Goal: Task Accomplishment & Management: Manage account settings

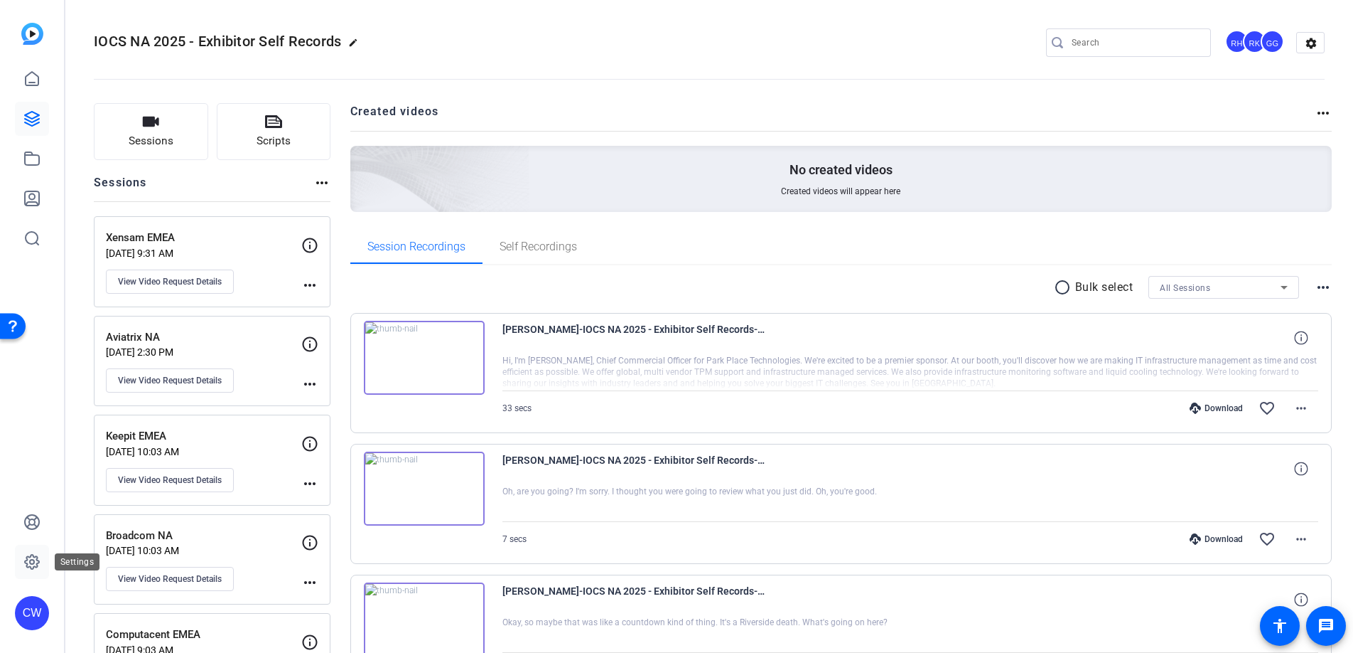
click at [28, 556] on icon at bounding box center [32, 561] width 14 height 14
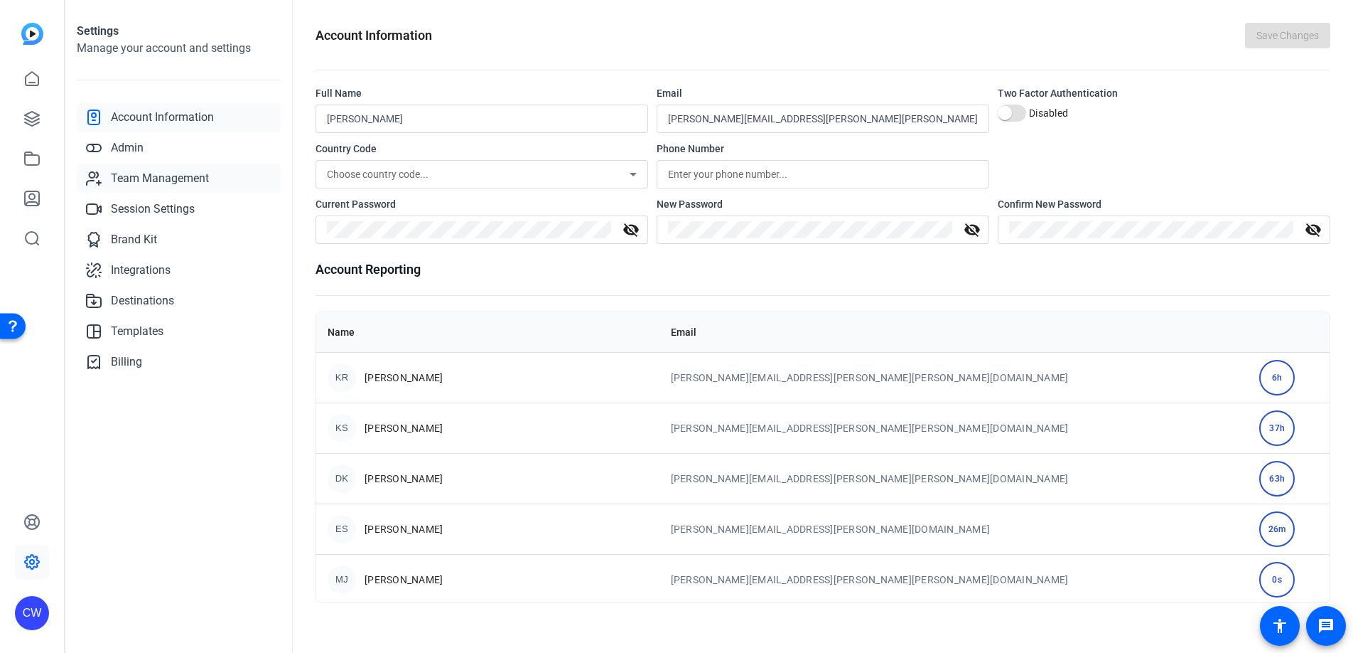
click at [153, 184] on span "Team Management" at bounding box center [160, 178] width 98 height 17
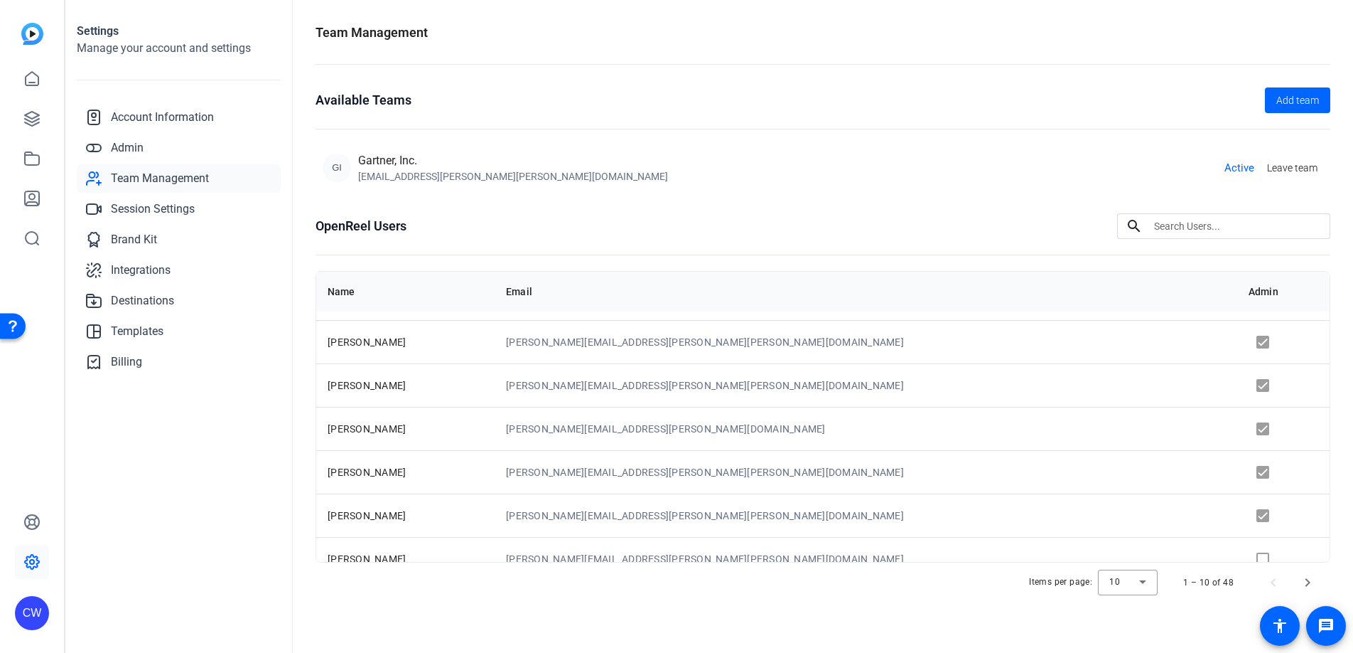
scroll to position [183, 0]
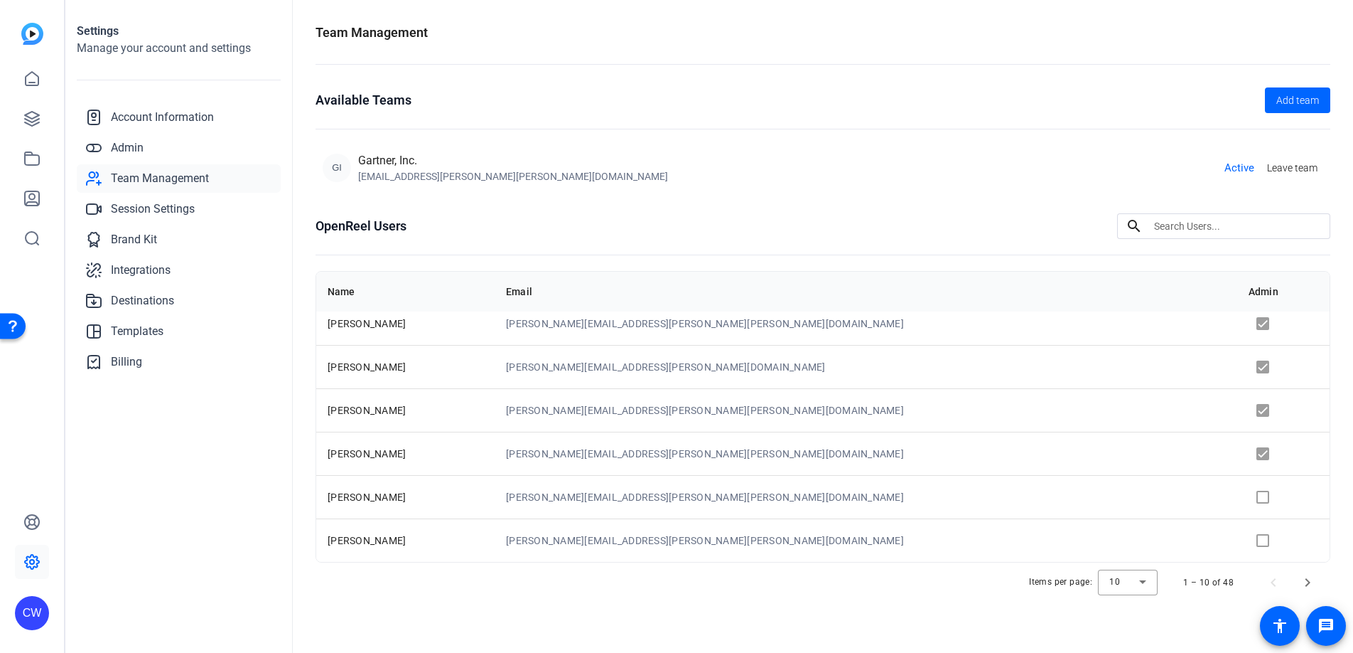
click at [1237, 498] on td at bounding box center [1283, 496] width 92 height 43
click at [1237, 495] on td at bounding box center [1283, 496] width 92 height 43
click at [1237, 493] on td at bounding box center [1283, 496] width 92 height 43
click at [1237, 497] on td at bounding box center [1283, 496] width 92 height 43
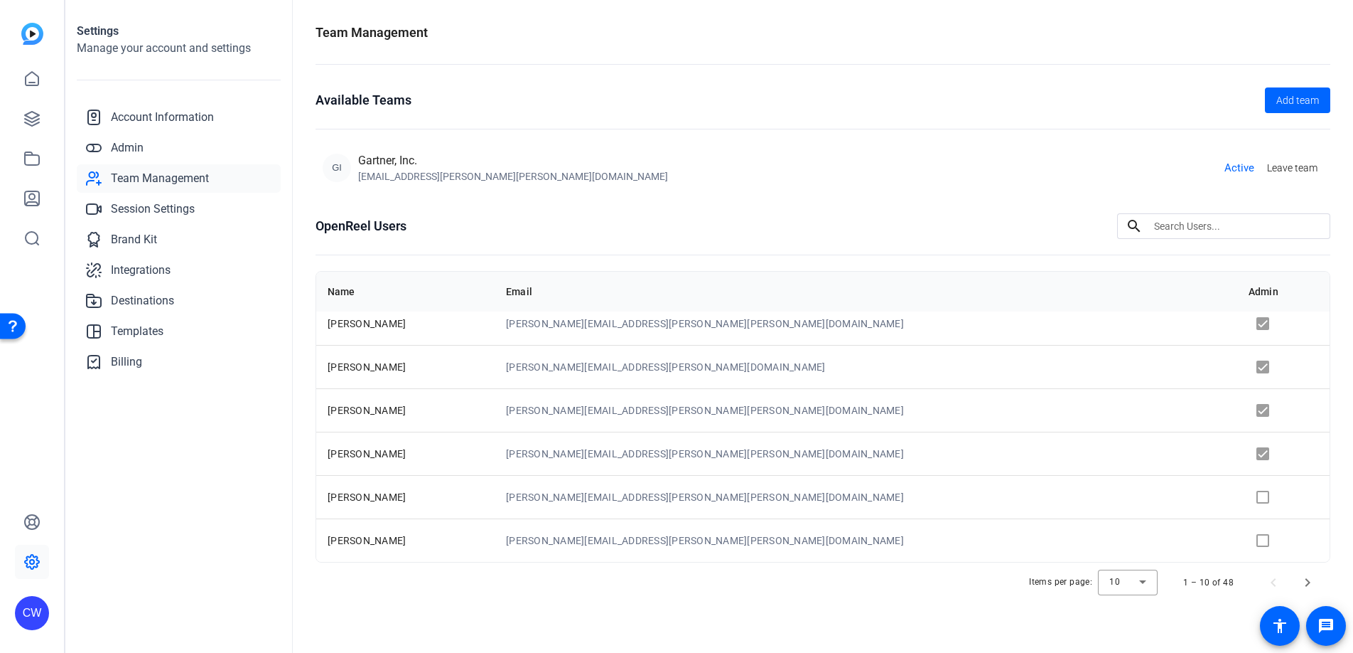
click at [1237, 497] on td at bounding box center [1283, 496] width 92 height 43
click at [495, 441] on td "[PERSON_NAME]" at bounding box center [405, 452] width 178 height 43
click at [409, 456] on td "[PERSON_NAME]" at bounding box center [405, 452] width 178 height 43
drag, startPoint x: 1186, startPoint y: 503, endPoint x: 1187, endPoint y: 478, distance: 24.9
click at [1237, 503] on td at bounding box center [1283, 496] width 92 height 43
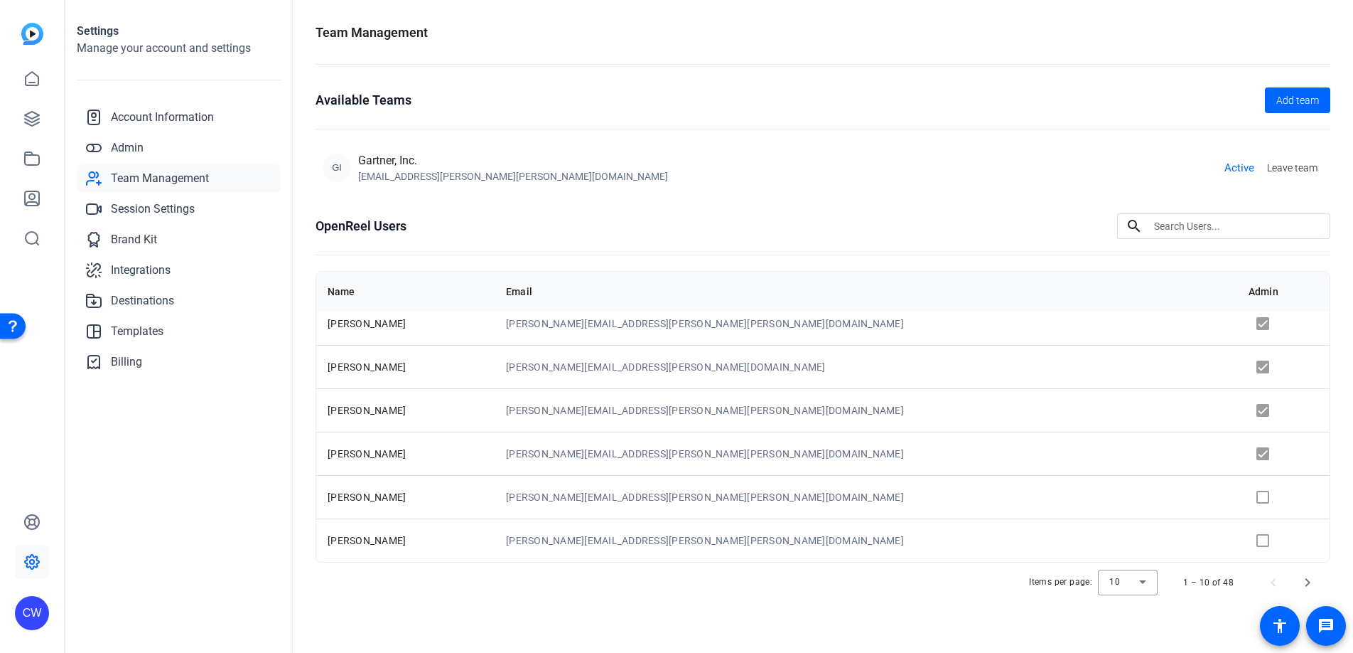
click at [1237, 453] on td at bounding box center [1283, 452] width 92 height 43
click at [1072, 461] on td "[PERSON_NAME][EMAIL_ADDRESS][PERSON_NAME][PERSON_NAME][DOMAIN_NAME]" at bounding box center [866, 452] width 743 height 43
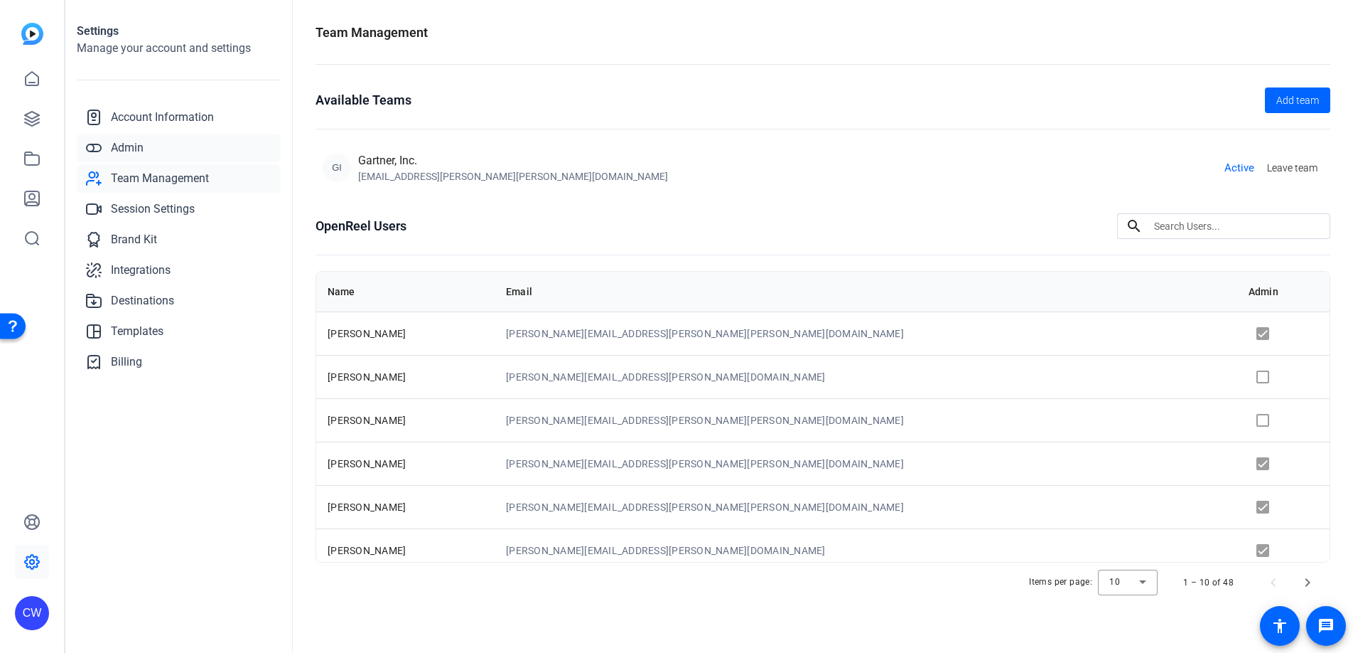
click at [130, 154] on span "Admin" at bounding box center [127, 147] width 33 height 17
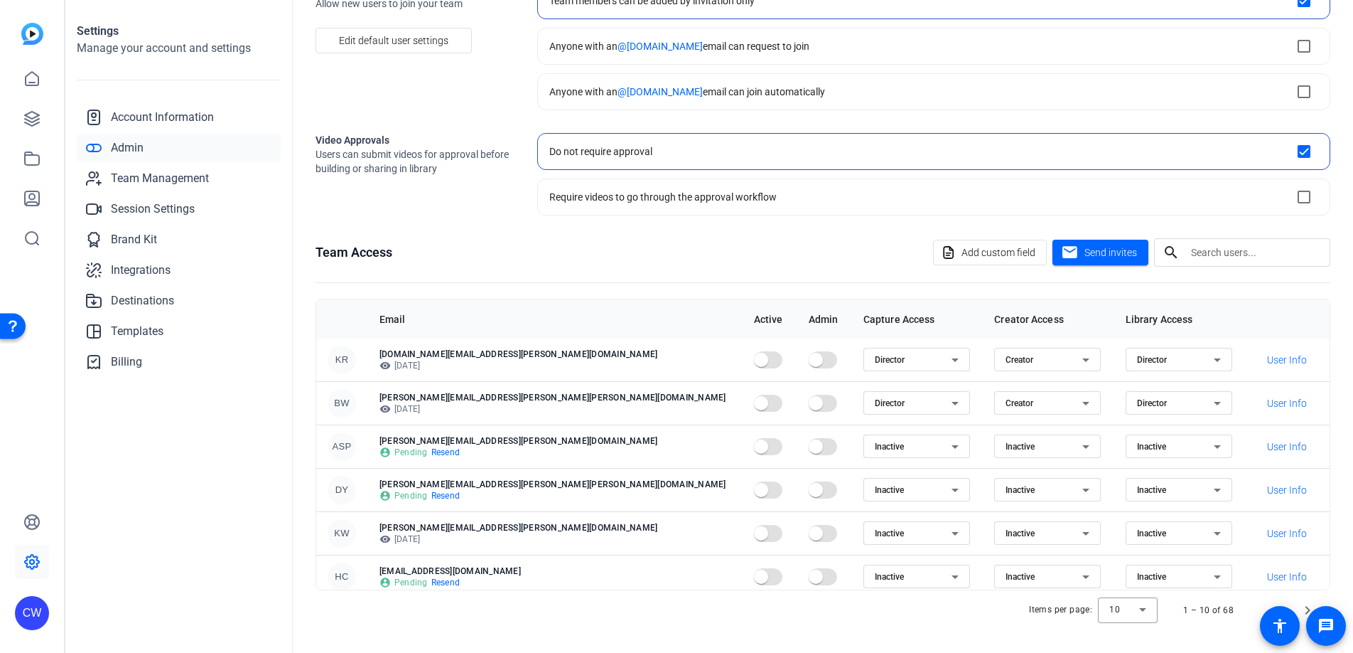
scroll to position [183, 0]
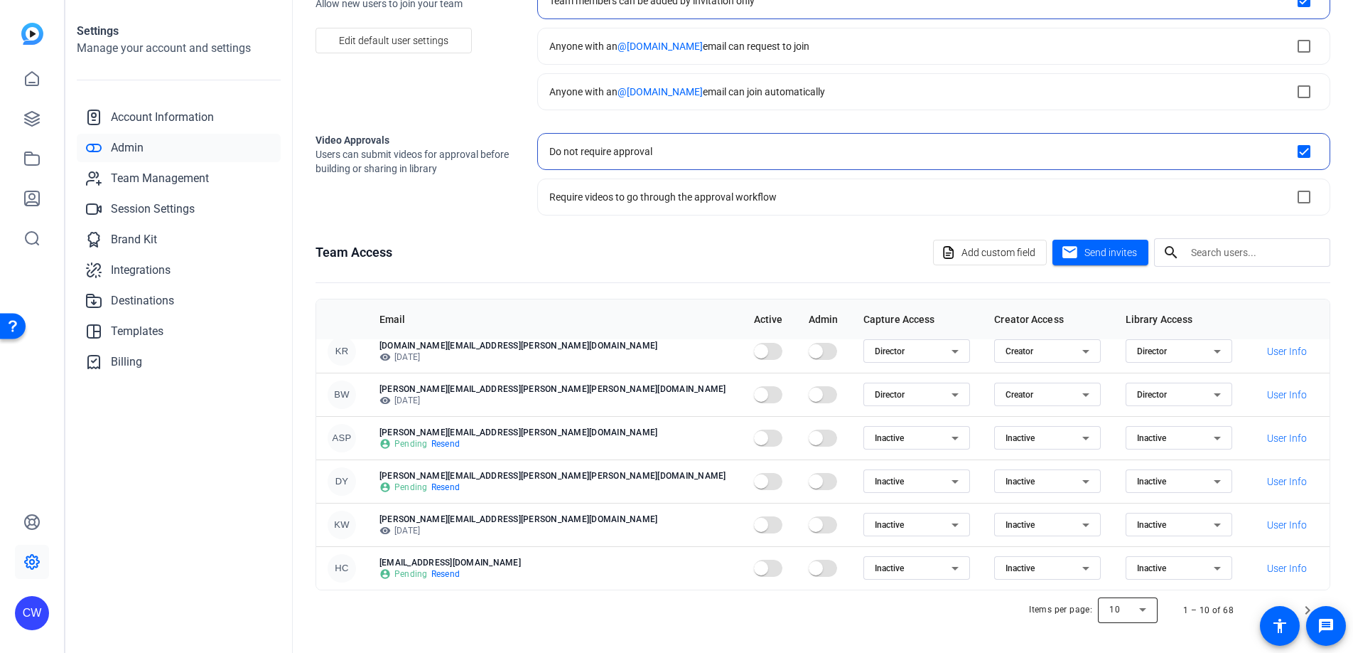
click at [1125, 607] on div at bounding box center [1128, 610] width 60 height 34
click at [1113, 538] on mat-option "20" at bounding box center [1122, 534] width 60 height 23
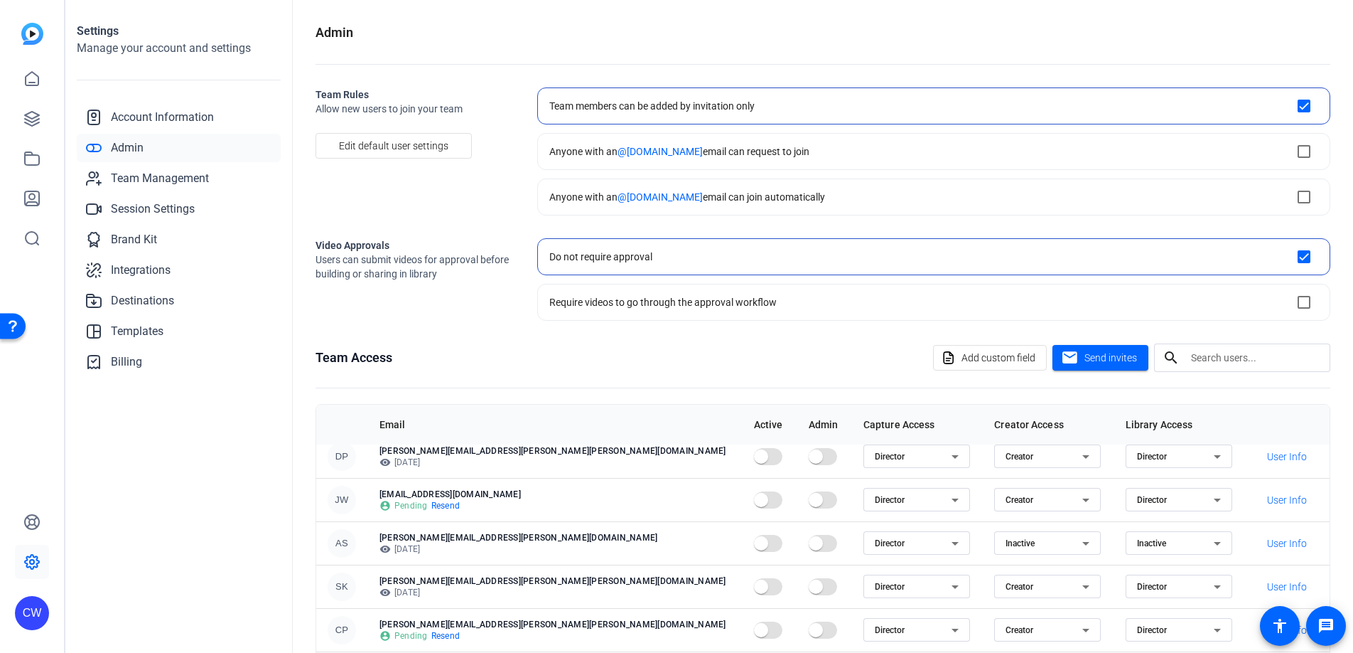
scroll to position [105, 0]
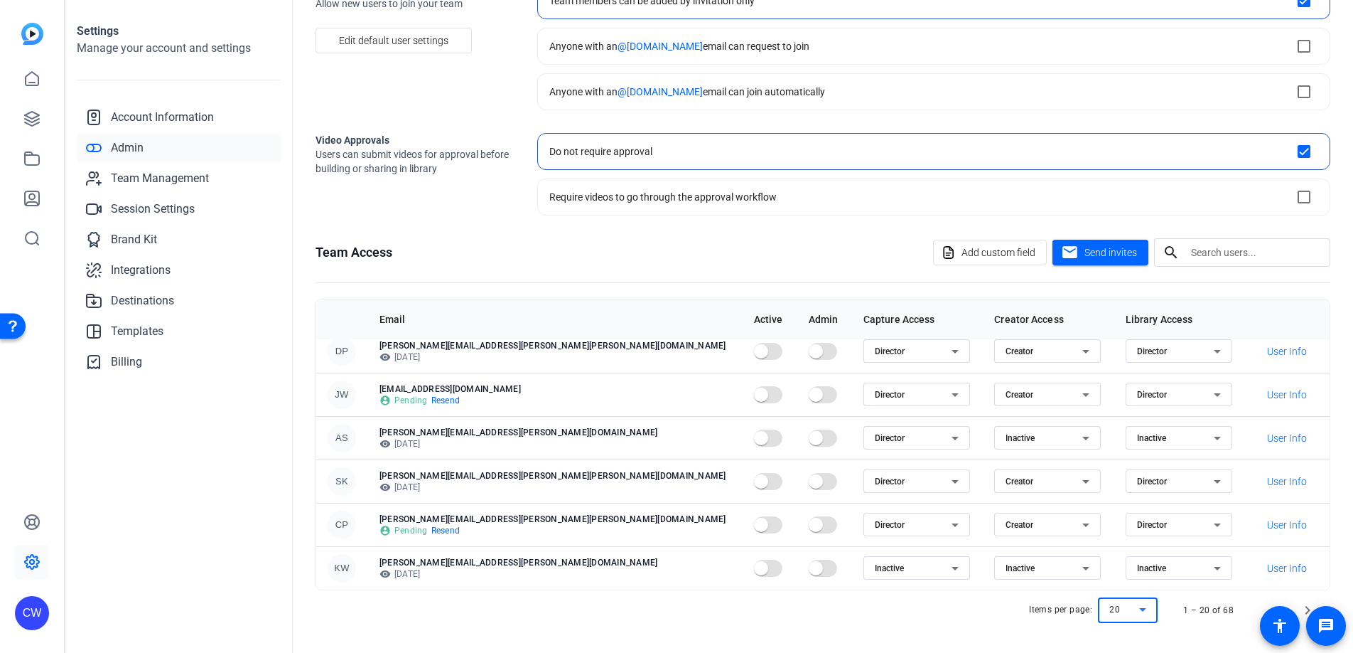
click at [1118, 606] on div at bounding box center [1128, 610] width 60 height 34
click at [1115, 563] on mat-option "50" at bounding box center [1122, 557] width 60 height 23
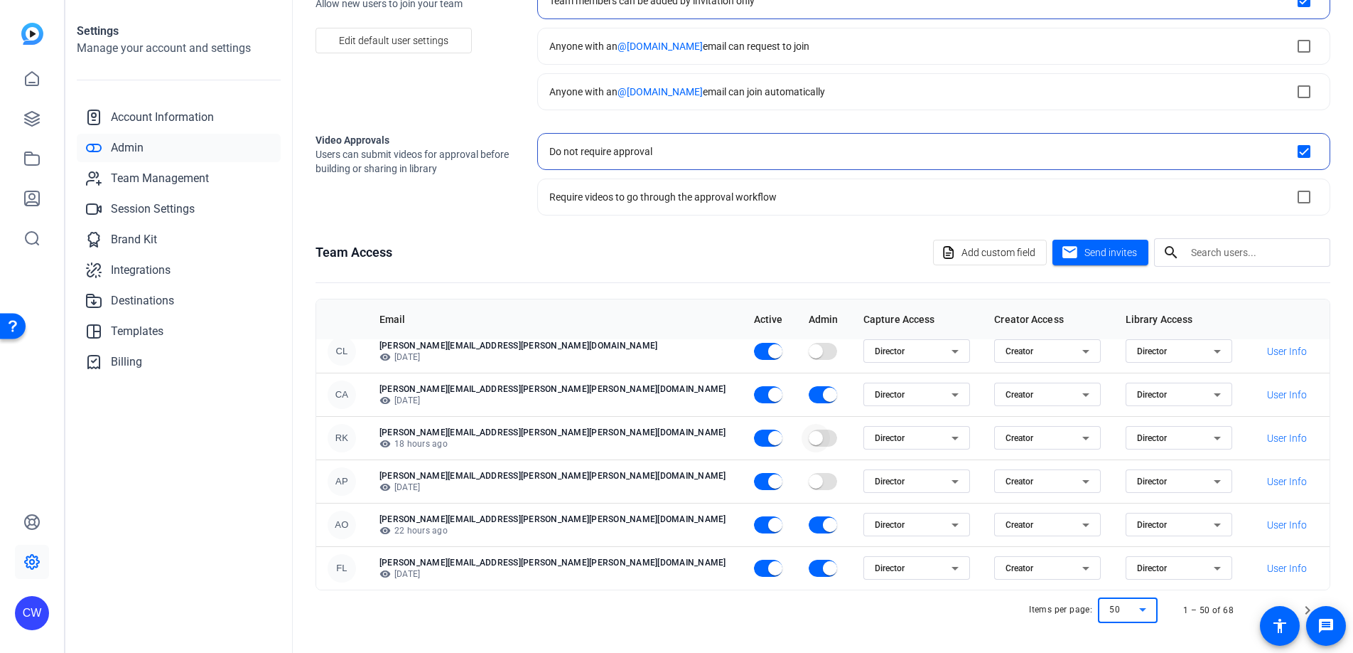
click at [809, 437] on span "button" at bounding box center [816, 438] width 14 height 14
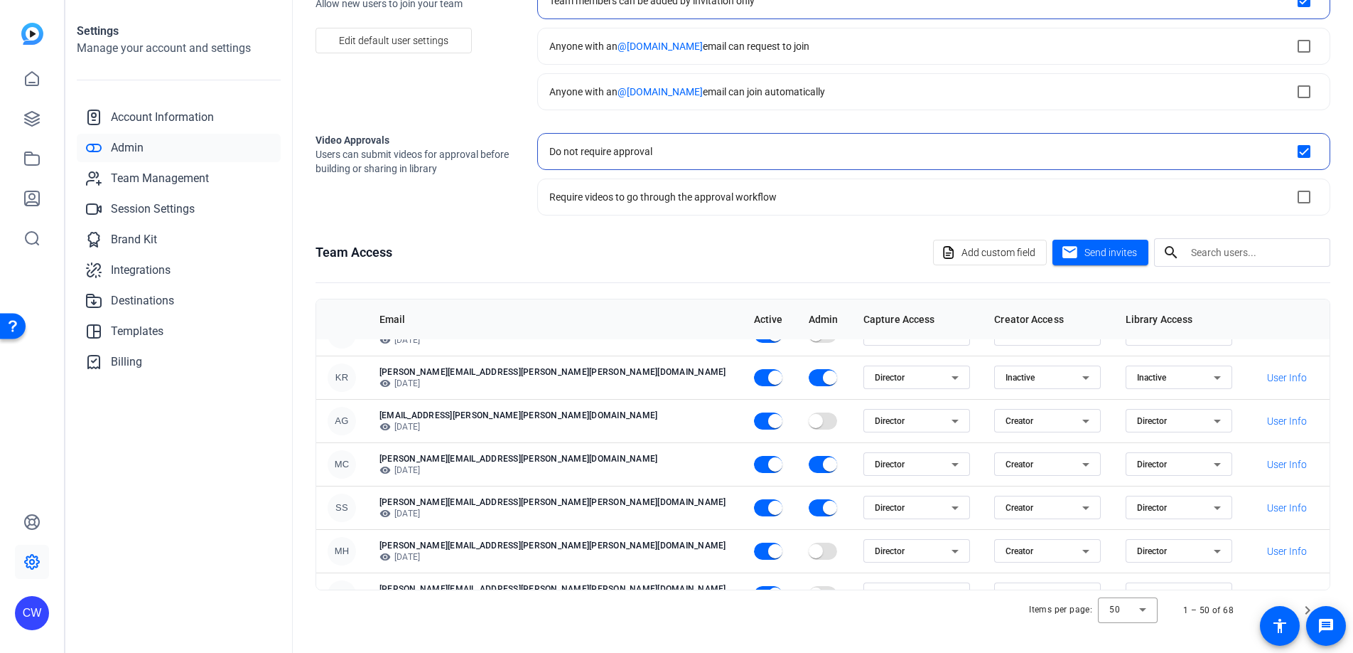
scroll to position [1124, 0]
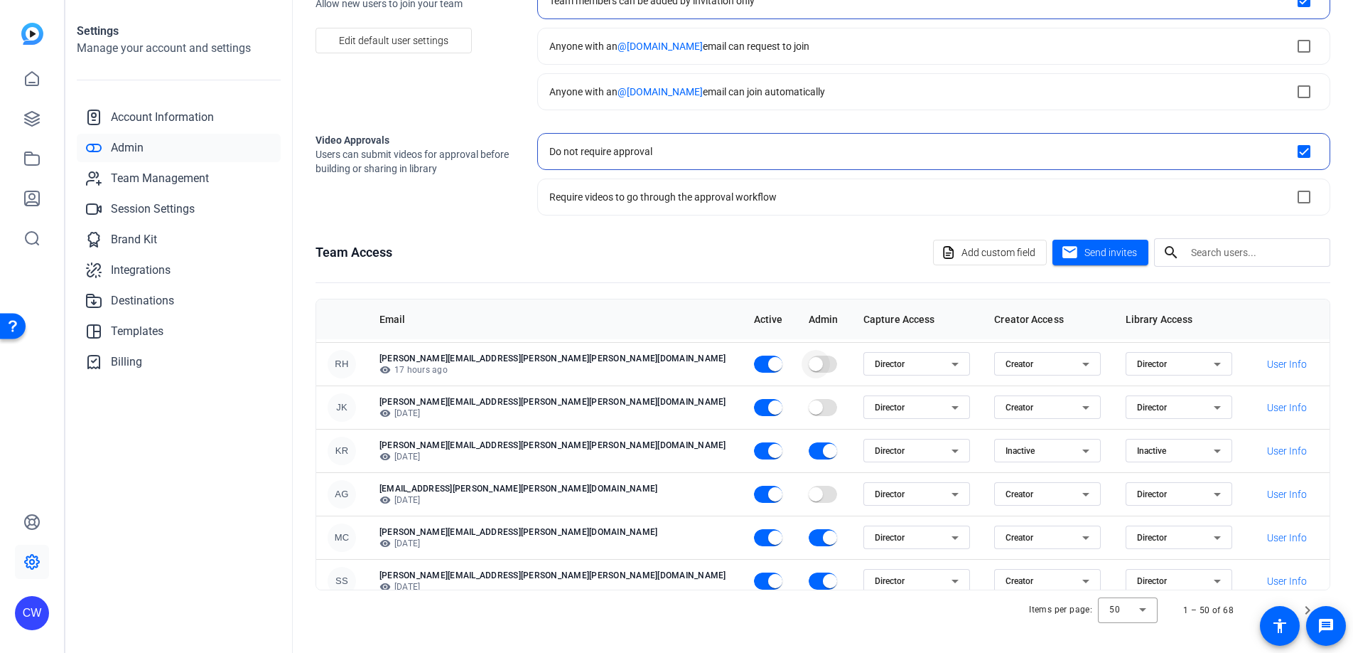
click at [809, 363] on span "button" at bounding box center [816, 364] width 14 height 14
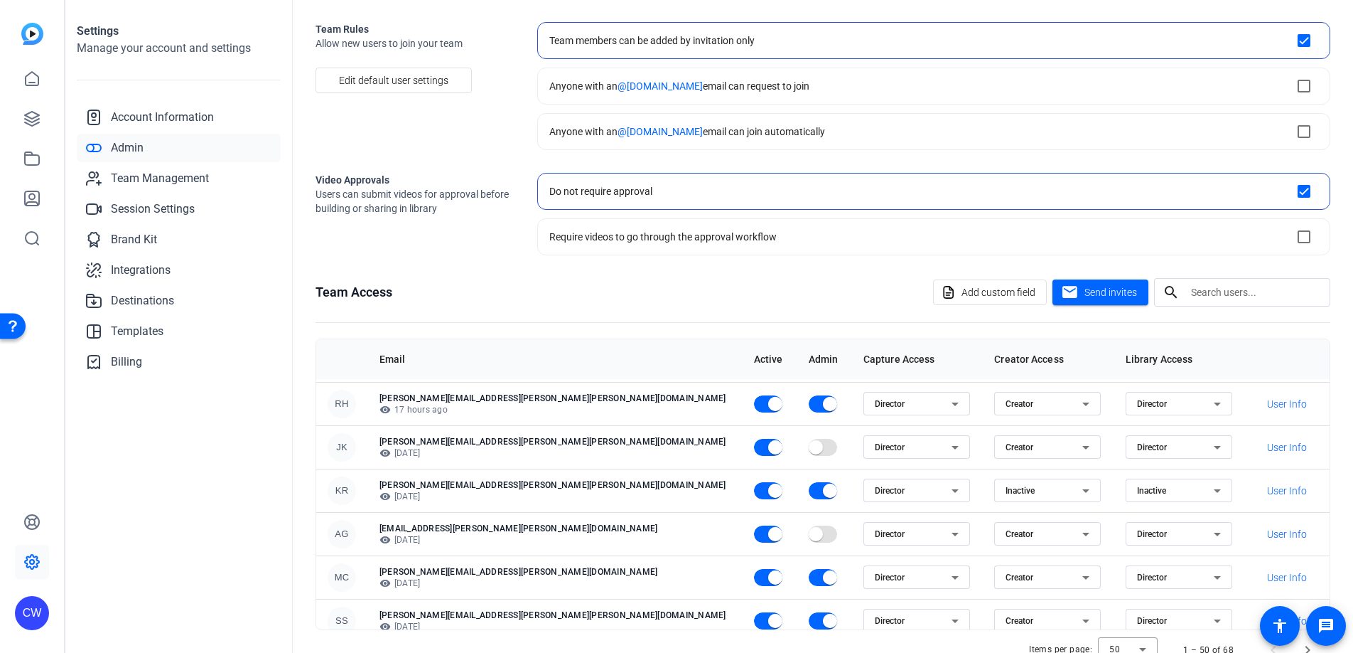
scroll to position [105, 0]
